Goal: Information Seeking & Learning: Learn about a topic

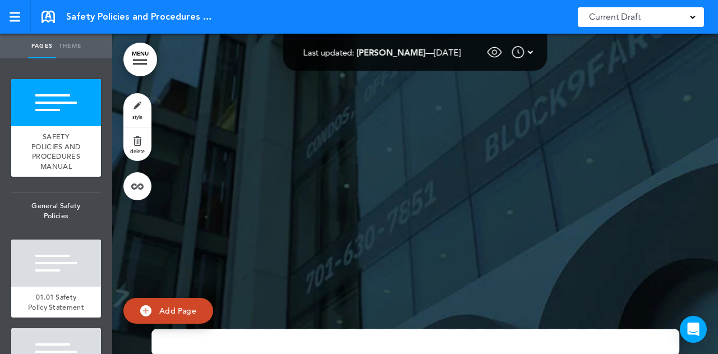
click at [525, 52] on img at bounding box center [517, 51] width 13 height 13
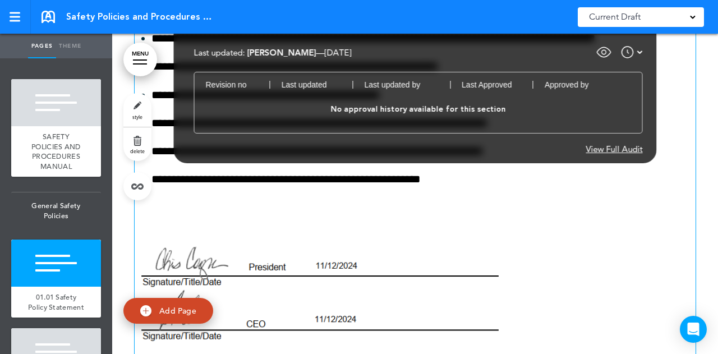
scroll to position [1290, 0]
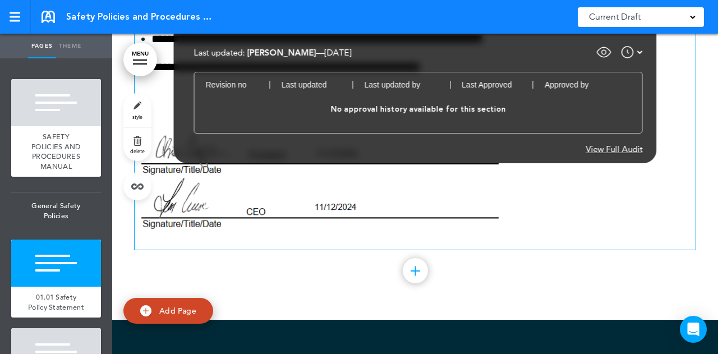
click at [432, 243] on img at bounding box center [320, 184] width 371 height 118
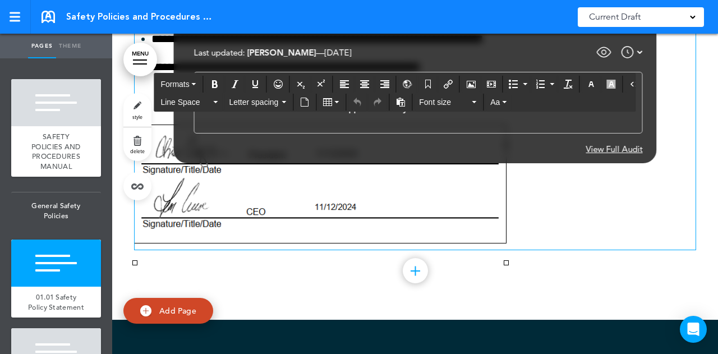
click at [555, 244] on p at bounding box center [415, 187] width 561 height 124
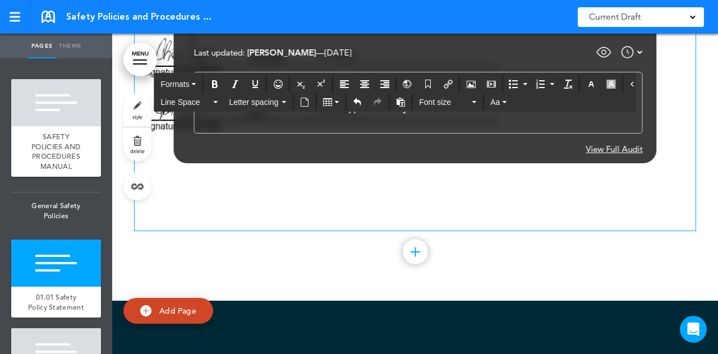
scroll to position [1402, 0]
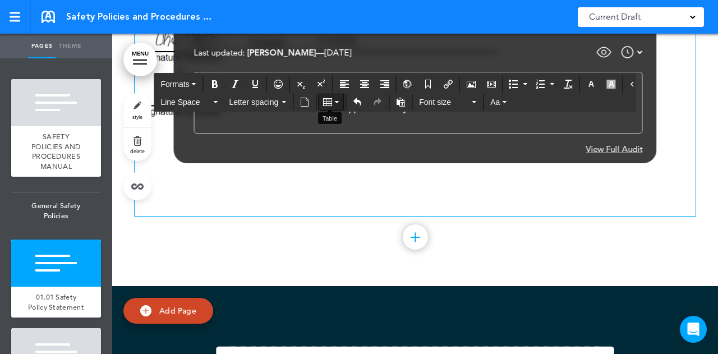
click at [335, 103] on button "Table" at bounding box center [330, 102] width 25 height 16
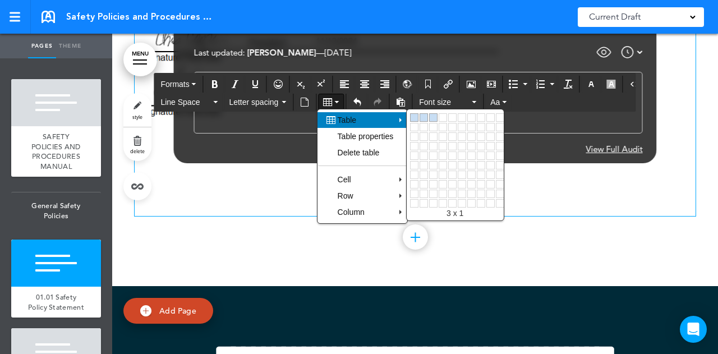
click at [501, 22] on div "Safety Policies and Procedures Manual Saved! Current Draft CURRENT DRAFT 1.2 ([…" at bounding box center [359, 17] width 718 height 34
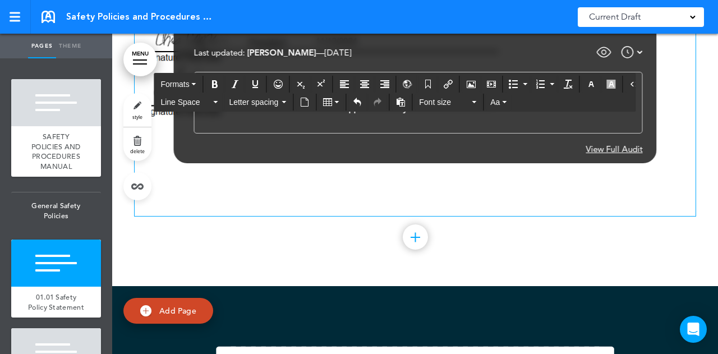
click at [688, 13] on div "Current Draft" at bounding box center [641, 17] width 126 height 20
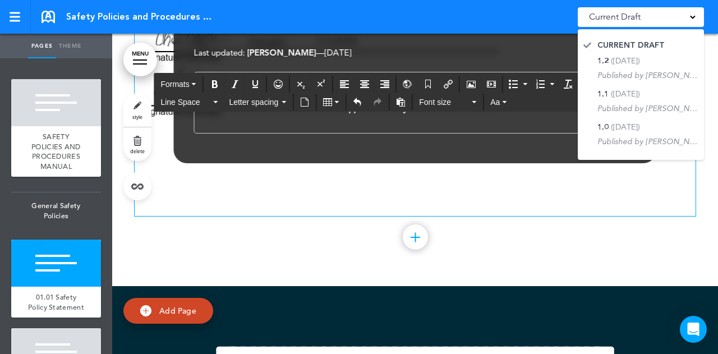
click at [637, 10] on span "Current Draft" at bounding box center [615, 17] width 52 height 16
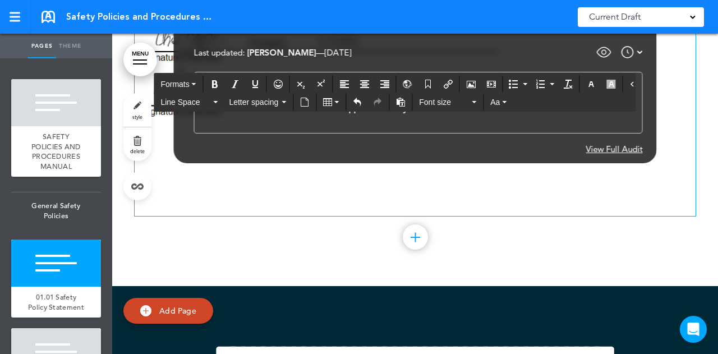
click at [636, 13] on span "Current Draft" at bounding box center [615, 17] width 52 height 16
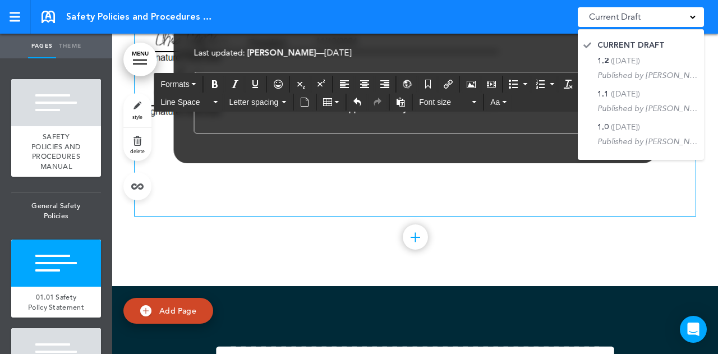
click at [474, 54] on div "Last updated: [PERSON_NAME] — [DATE] — Show for Employees: On Every Page Hide A…" at bounding box center [418, 52] width 449 height 17
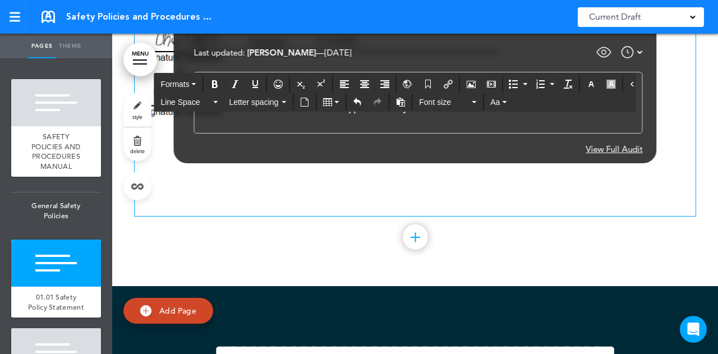
click at [527, 132] on div "Revision no Last updated Last updated by Last Approved Approved by No approval …" at bounding box center [418, 103] width 449 height 62
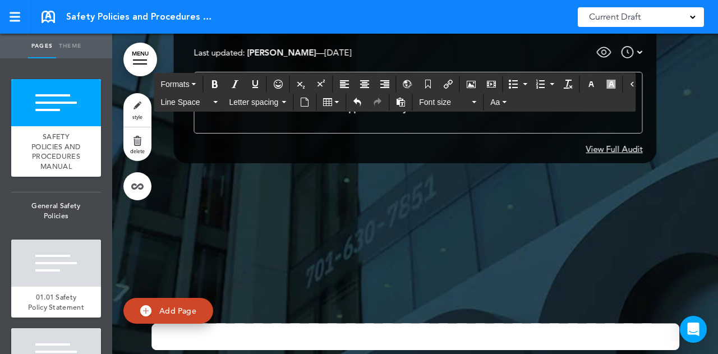
scroll to position [0, 0]
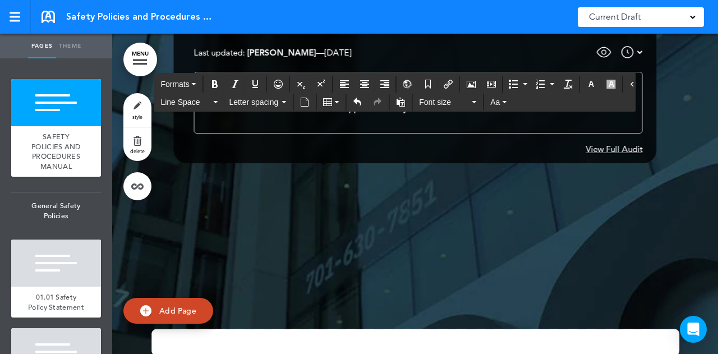
click at [53, 106] on div at bounding box center [56, 102] width 90 height 47
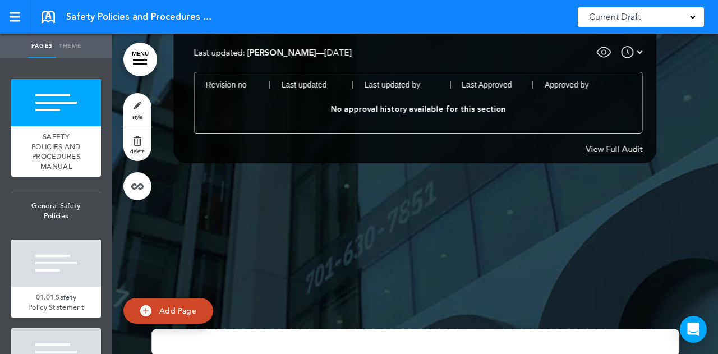
click at [611, 147] on div "View Full Audit" at bounding box center [614, 149] width 57 height 8
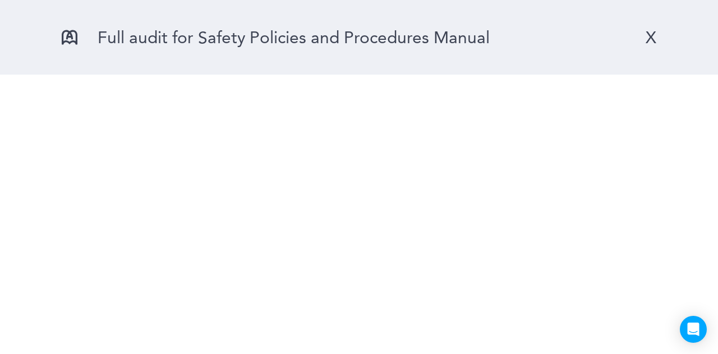
click at [653, 36] on div "X" at bounding box center [650, 37] width 11 height 21
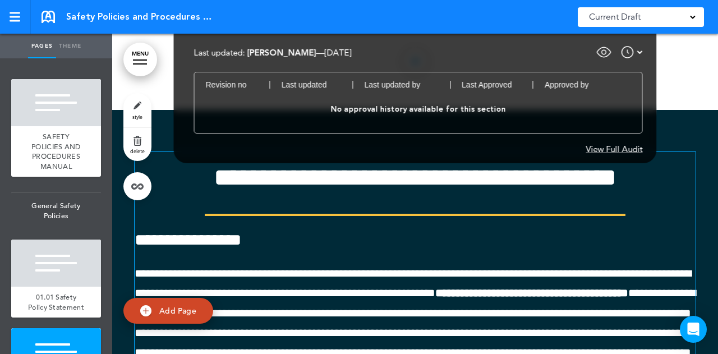
scroll to position [1626, 0]
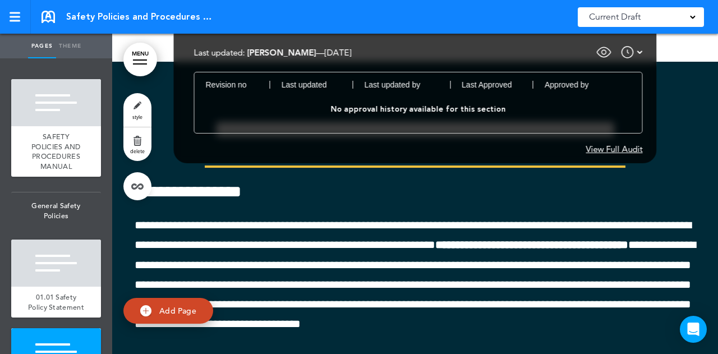
click at [510, 50] on div "Last updated: [PERSON_NAME] — [DATE] — Show for Employees: On Every Page Hide A…" at bounding box center [418, 52] width 449 height 17
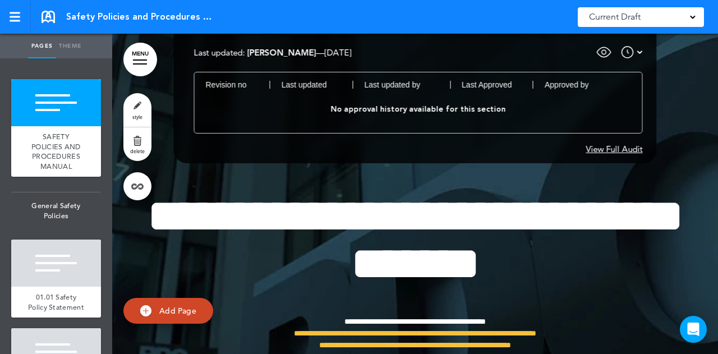
scroll to position [0, 0]
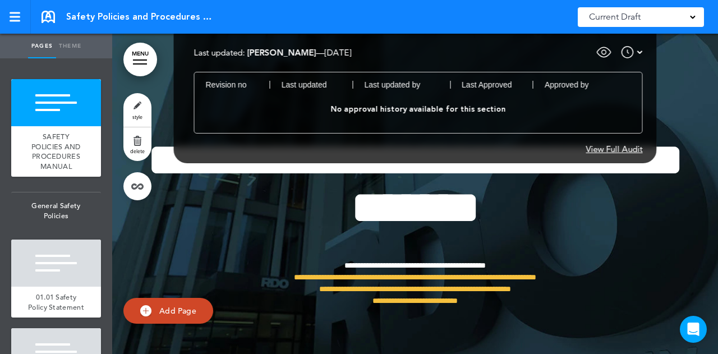
click at [670, 106] on div "**********" at bounding box center [415, 235] width 561 height 283
click at [632, 52] on img at bounding box center [627, 51] width 13 height 13
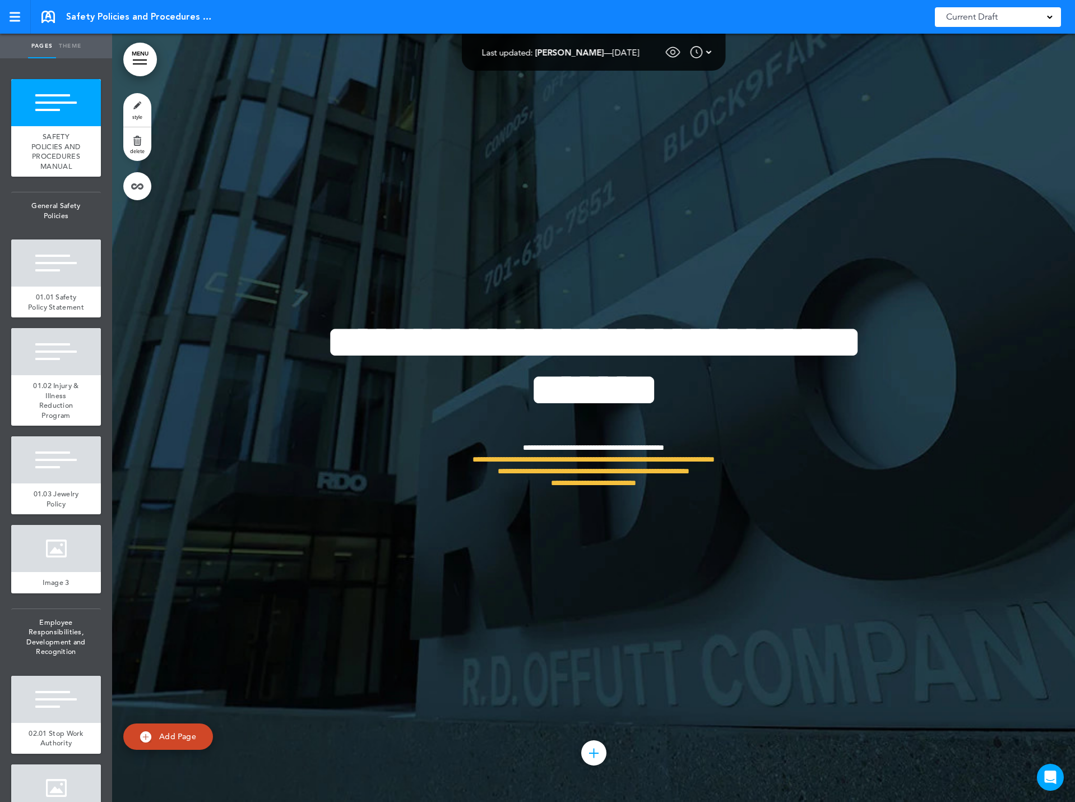
click at [704, 54] on img at bounding box center [696, 51] width 13 height 13
